Goal: Check status: Check status

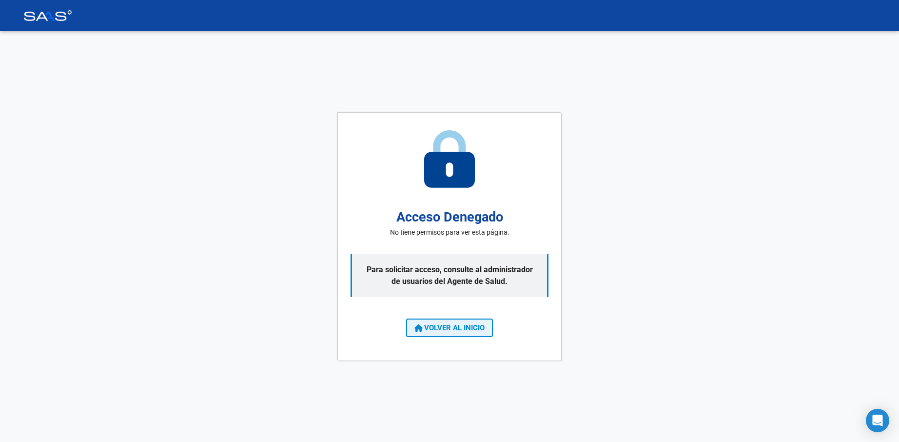
click at [457, 326] on span "VOLVER AL INICIO" at bounding box center [449, 327] width 70 height 9
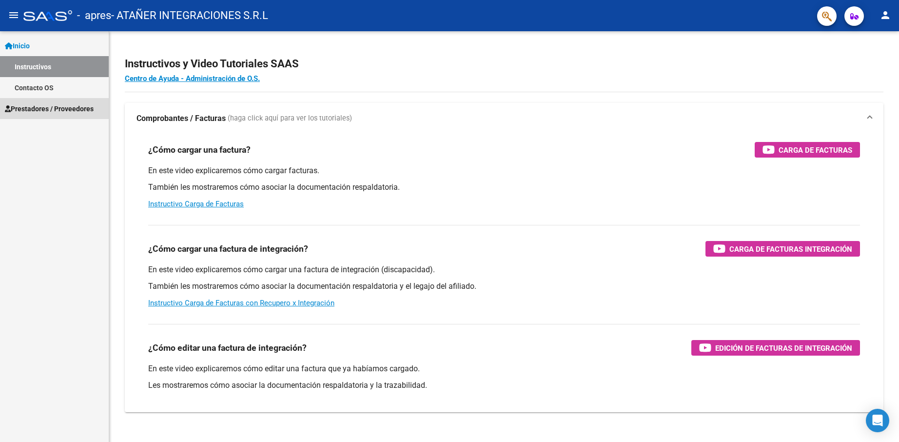
click at [64, 110] on span "Prestadores / Proveedores" at bounding box center [49, 108] width 89 height 11
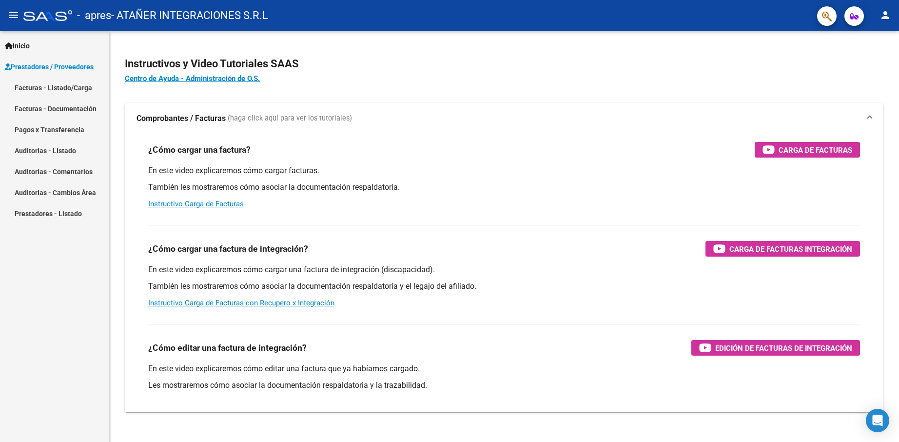
click at [68, 85] on link "Facturas - Listado/Carga" at bounding box center [54, 87] width 109 height 21
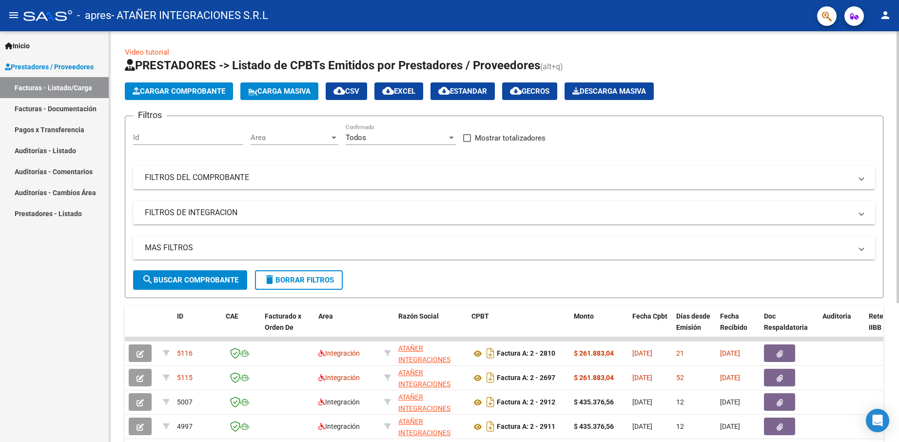
click at [220, 179] on mat-panel-title "FILTROS DEL COMPROBANTE" at bounding box center [498, 177] width 707 height 11
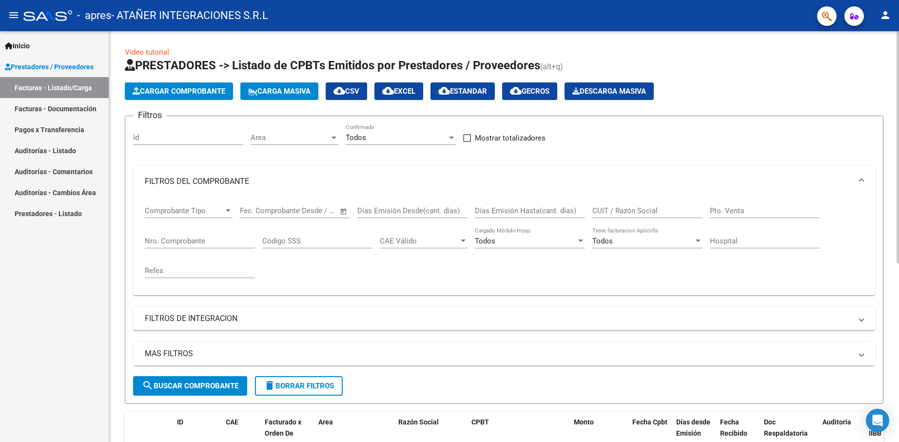
click at [189, 240] on input "Nro. Comprobante" at bounding box center [200, 240] width 110 height 9
click at [202, 381] on span "search Buscar Comprobante" at bounding box center [190, 385] width 97 height 9
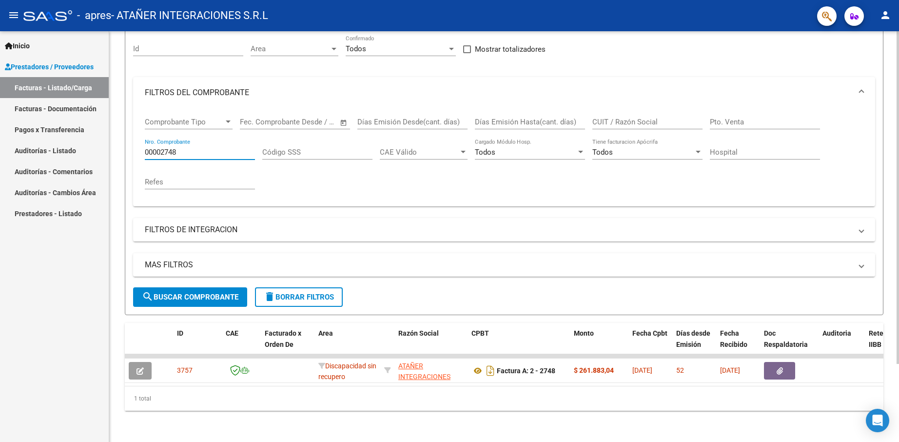
click at [186, 148] on input "00002748" at bounding box center [200, 152] width 110 height 9
click at [220, 293] on span "search Buscar Comprobante" at bounding box center [190, 297] width 97 height 9
click at [205, 148] on input "00002750" at bounding box center [200, 152] width 110 height 9
click at [193, 293] on span "search Buscar Comprobante" at bounding box center [190, 297] width 97 height 9
click at [197, 148] on input "00002697" at bounding box center [200, 152] width 110 height 9
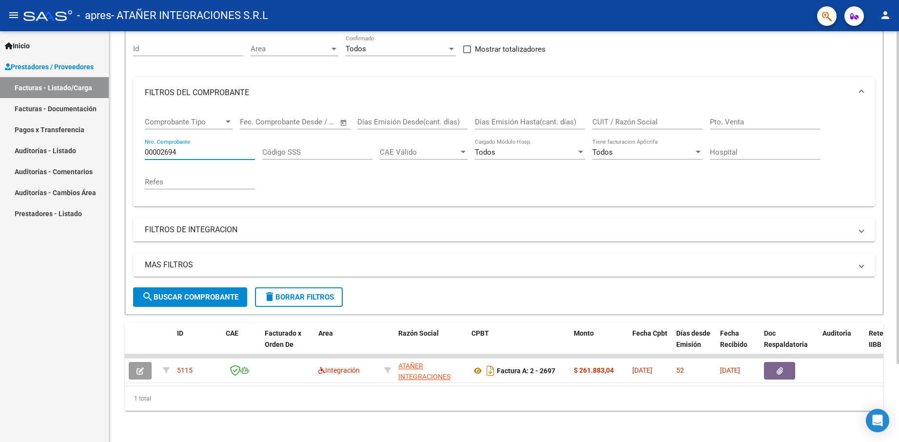
click at [196, 293] on span "search Buscar Comprobante" at bounding box center [190, 297] width 97 height 9
click at [199, 148] on input "00002694" at bounding box center [200, 152] width 110 height 9
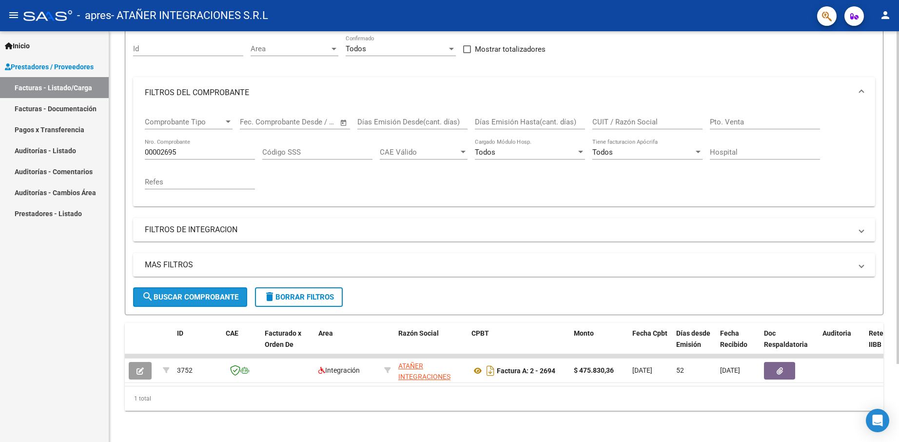
click at [176, 293] on span "search Buscar Comprobante" at bounding box center [190, 297] width 97 height 9
click at [189, 148] on input "00002695" at bounding box center [200, 152] width 110 height 9
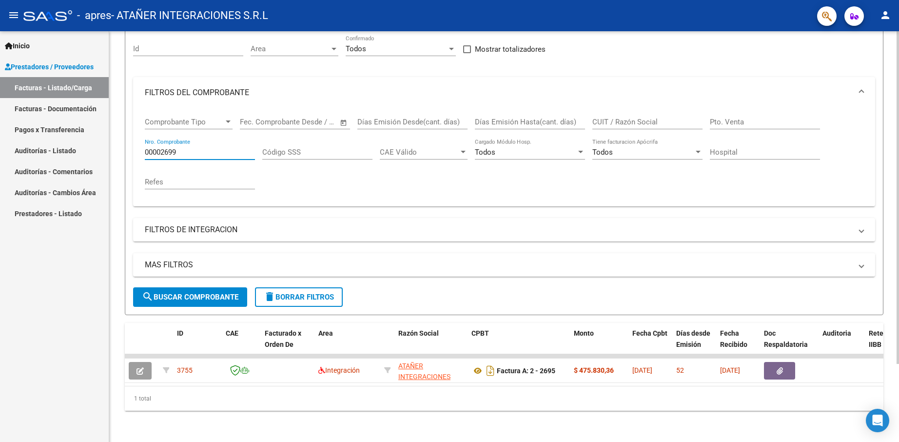
type input "00002699"
click at [192, 293] on span "search Buscar Comprobante" at bounding box center [190, 297] width 97 height 9
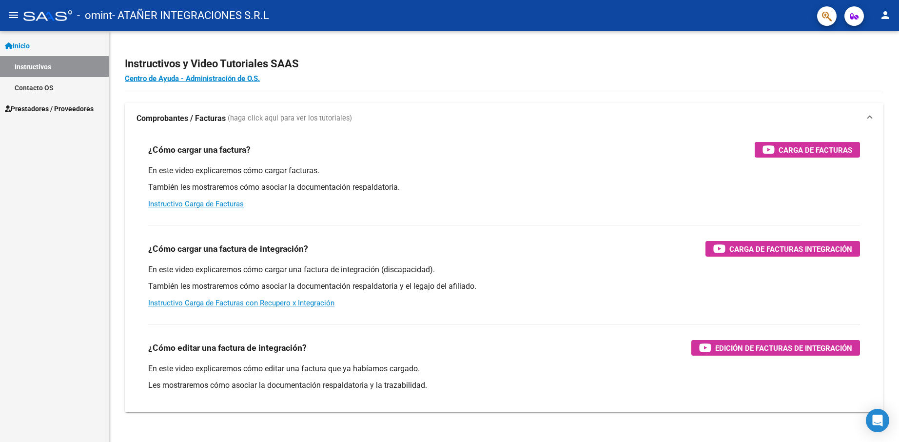
click at [69, 115] on link "Prestadores / Proveedores" at bounding box center [54, 108] width 109 height 21
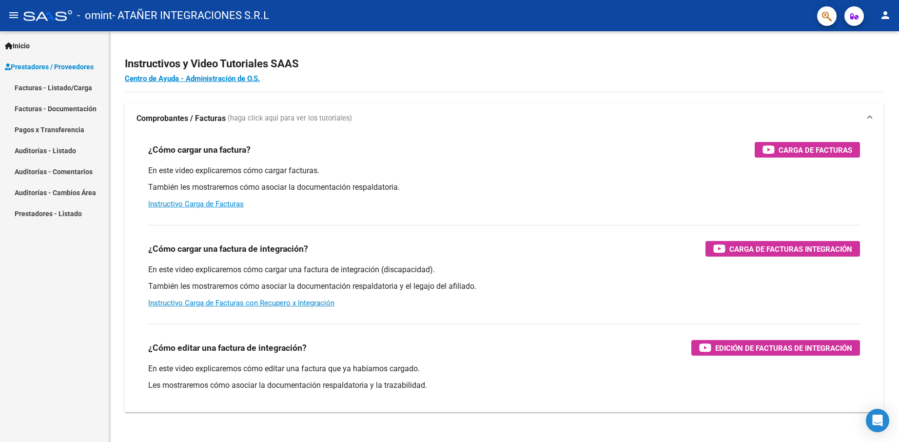
click at [72, 87] on link "Facturas - Listado/Carga" at bounding box center [54, 87] width 109 height 21
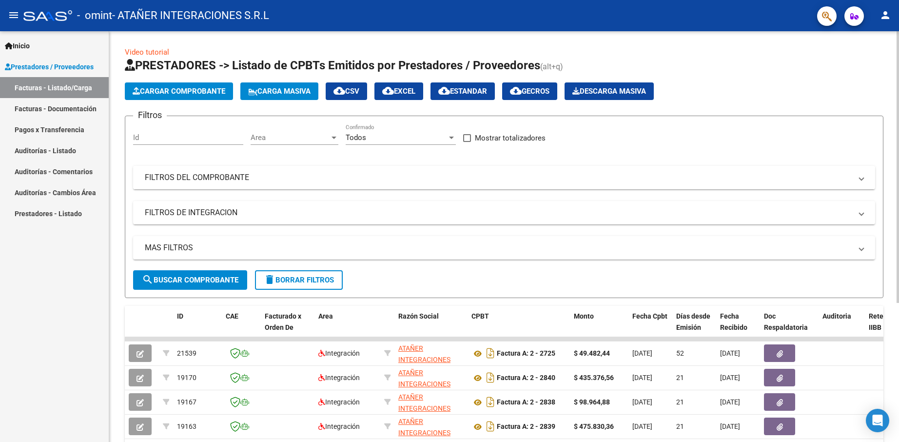
click at [252, 176] on mat-panel-title "FILTROS DEL COMPROBANTE" at bounding box center [498, 177] width 707 height 11
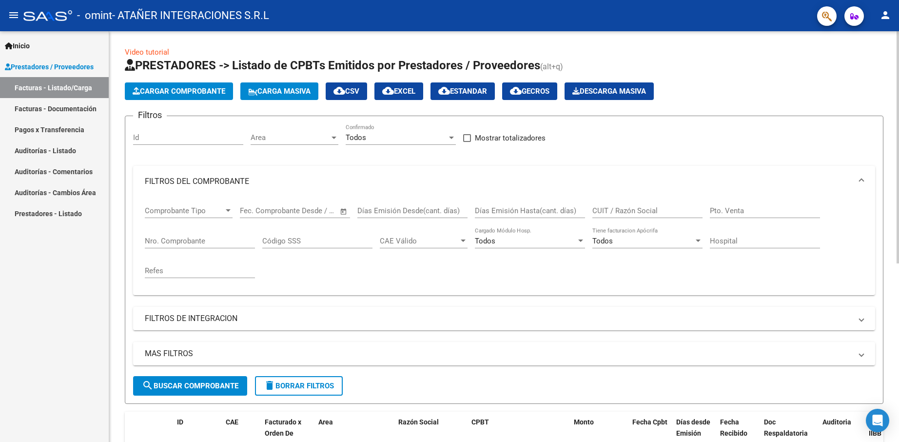
click at [197, 242] on input "Nro. Comprobante" at bounding box center [200, 240] width 110 height 9
click at [207, 381] on button "search Buscar Comprobante" at bounding box center [190, 386] width 114 height 20
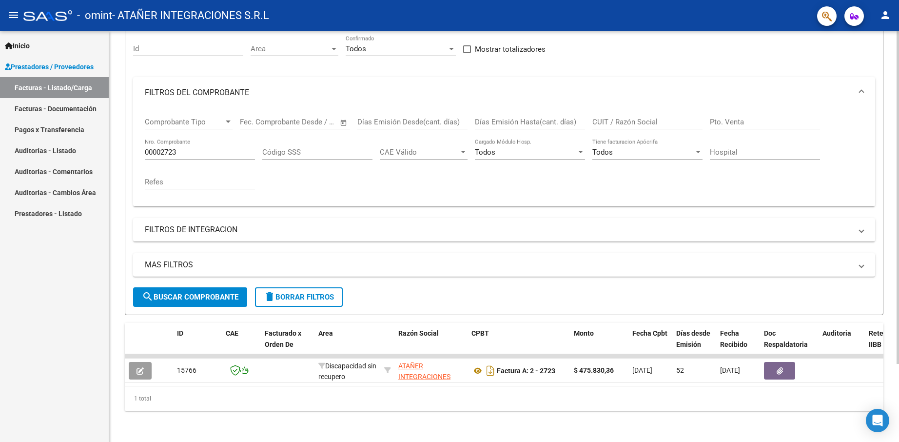
click at [201, 148] on input "00002723" at bounding box center [200, 152] width 110 height 9
click at [225, 287] on button "search Buscar Comprobante" at bounding box center [190, 297] width 114 height 20
click at [207, 148] on input "00002724" at bounding box center [200, 152] width 110 height 9
click at [197, 287] on button "search Buscar Comprobante" at bounding box center [190, 297] width 114 height 20
click at [215, 148] on input "00002722" at bounding box center [200, 152] width 110 height 9
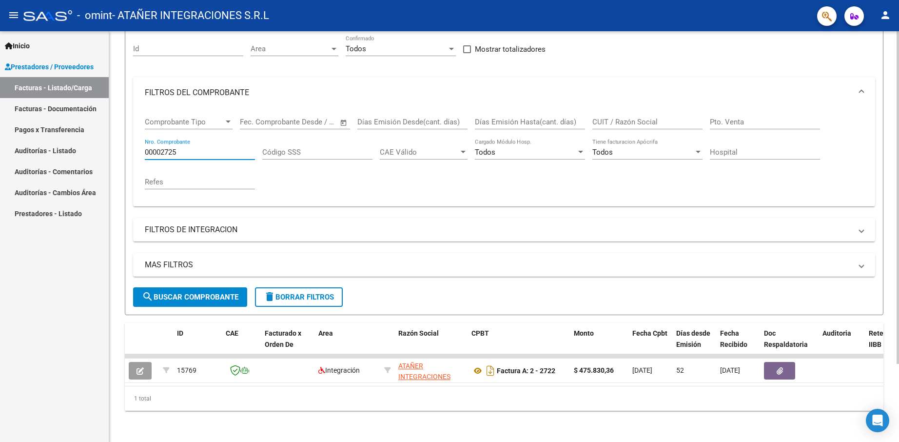
click at [207, 293] on span "search Buscar Comprobante" at bounding box center [190, 297] width 97 height 9
click at [197, 148] on input "00002725" at bounding box center [200, 152] width 110 height 9
type input "00002726"
click at [193, 293] on span "search Buscar Comprobante" at bounding box center [190, 297] width 97 height 9
